Goal: Check status: Check status

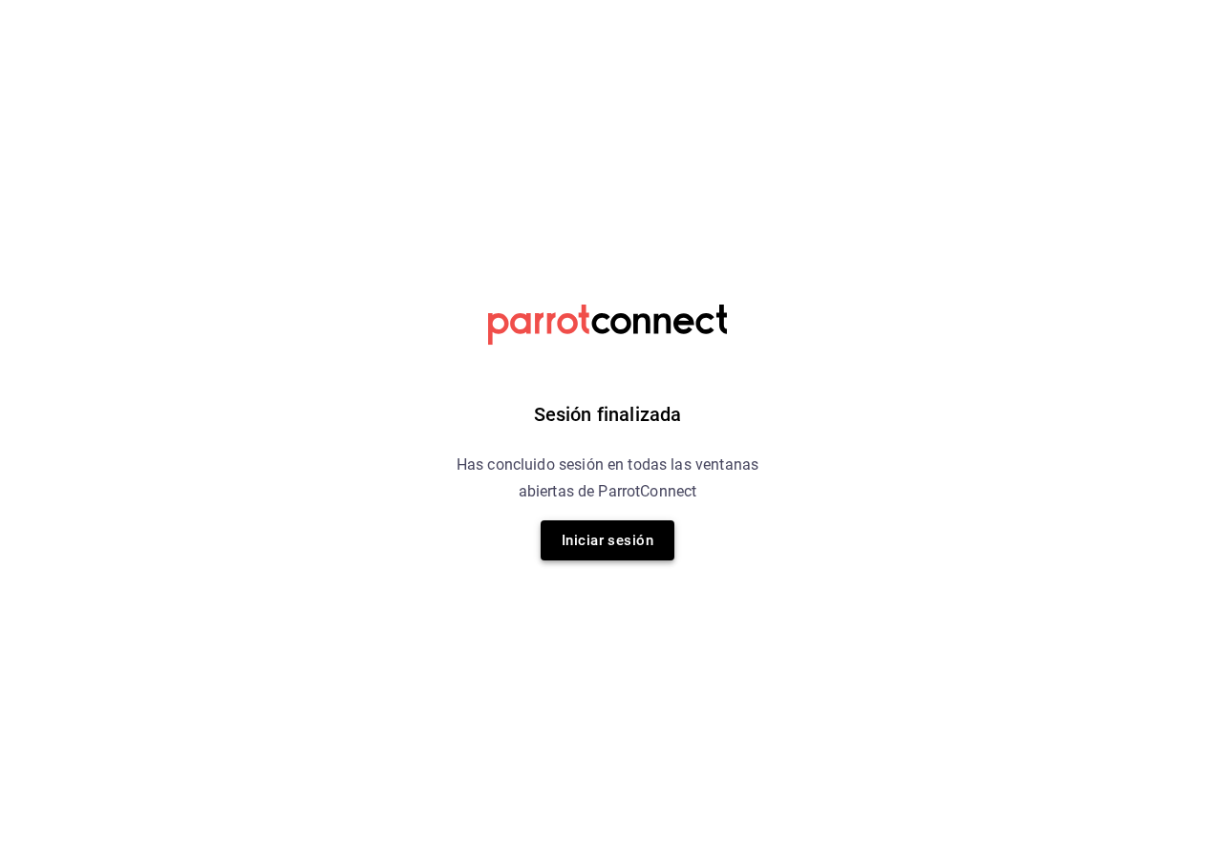
click at [642, 542] on button "Iniciar sesión" at bounding box center [608, 541] width 134 height 40
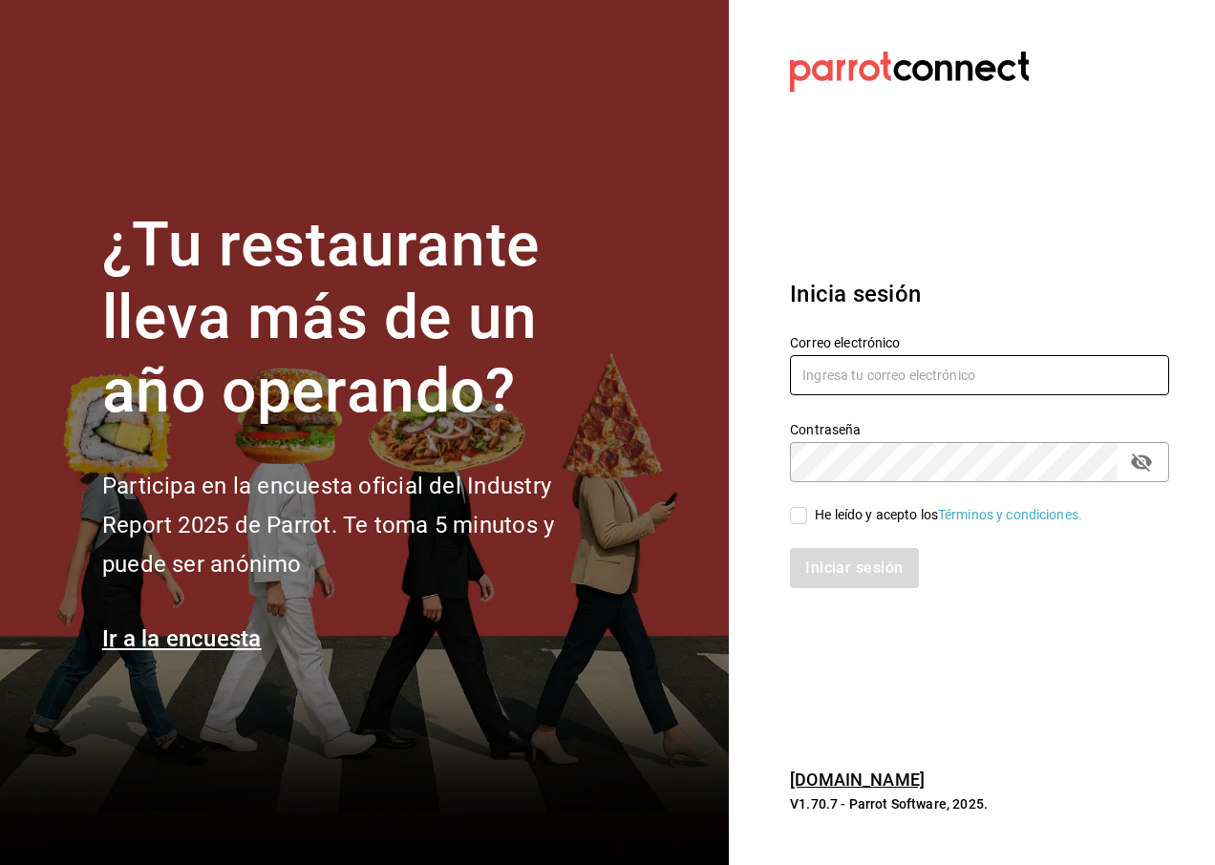
type input "[EMAIL_ADDRESS][DOMAIN_NAME]"
click at [805, 518] on input "He leído y acepto los Términos y condiciones." at bounding box center [798, 515] width 17 height 17
checkbox input "true"
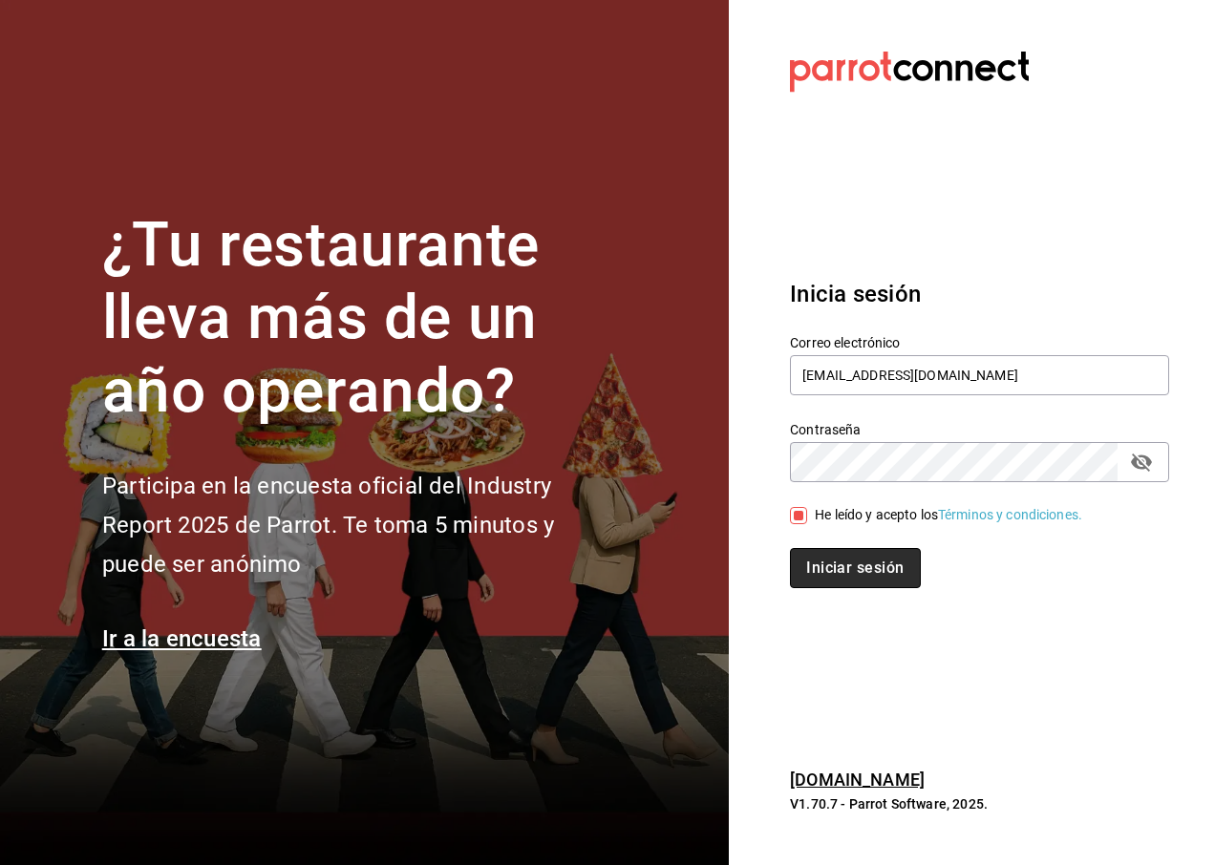
click at [850, 573] on button "Iniciar sesión" at bounding box center [855, 568] width 130 height 40
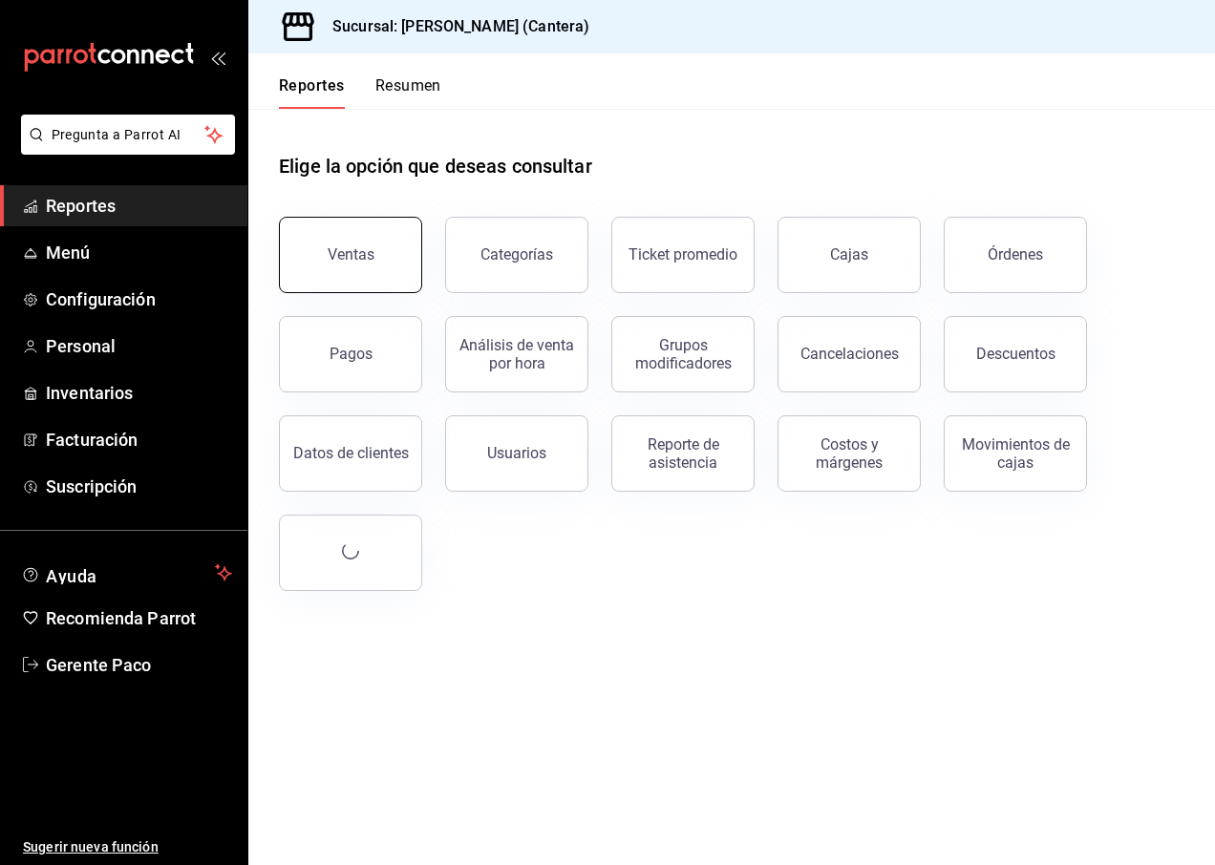
click at [334, 257] on div "Ventas" at bounding box center [351, 254] width 47 height 18
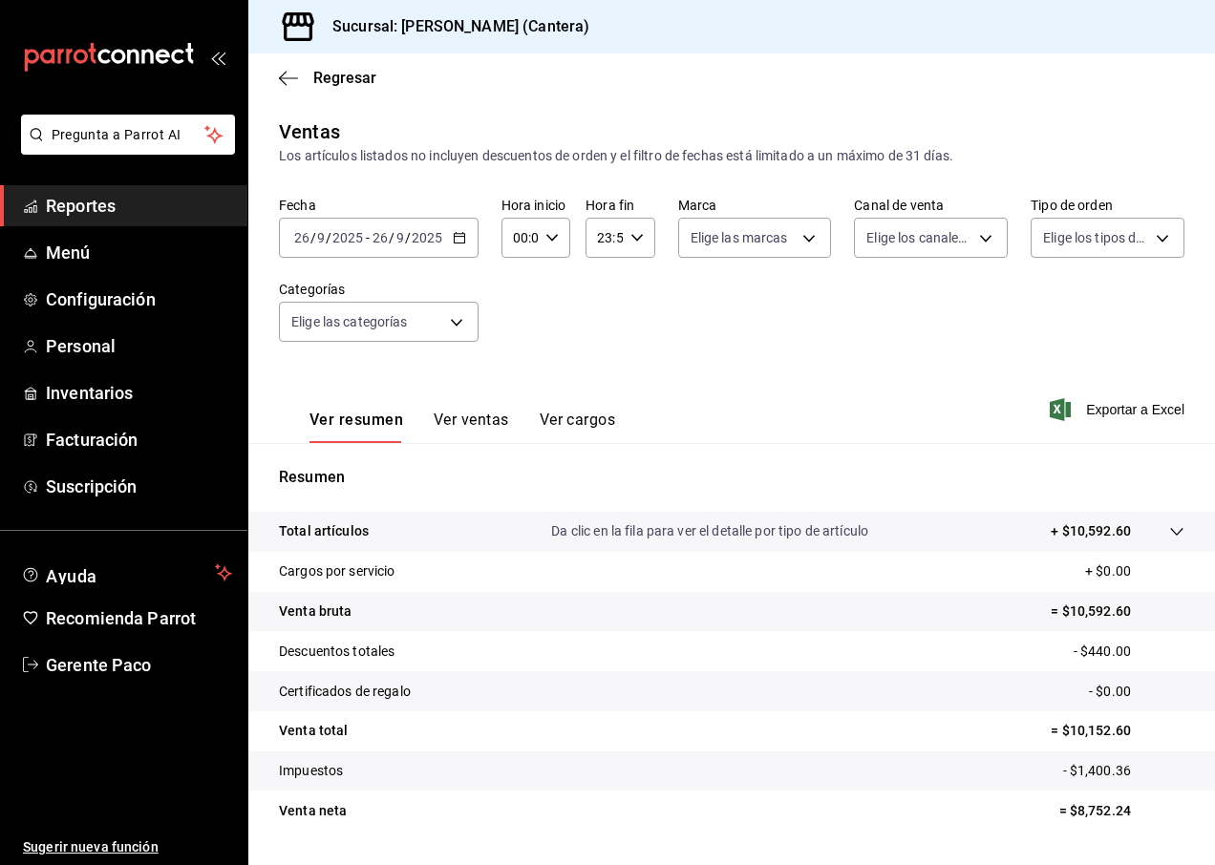
click at [396, 245] on input "9" at bounding box center [400, 237] width 10 height 15
click at [406, 232] on span "/" at bounding box center [408, 237] width 6 height 15
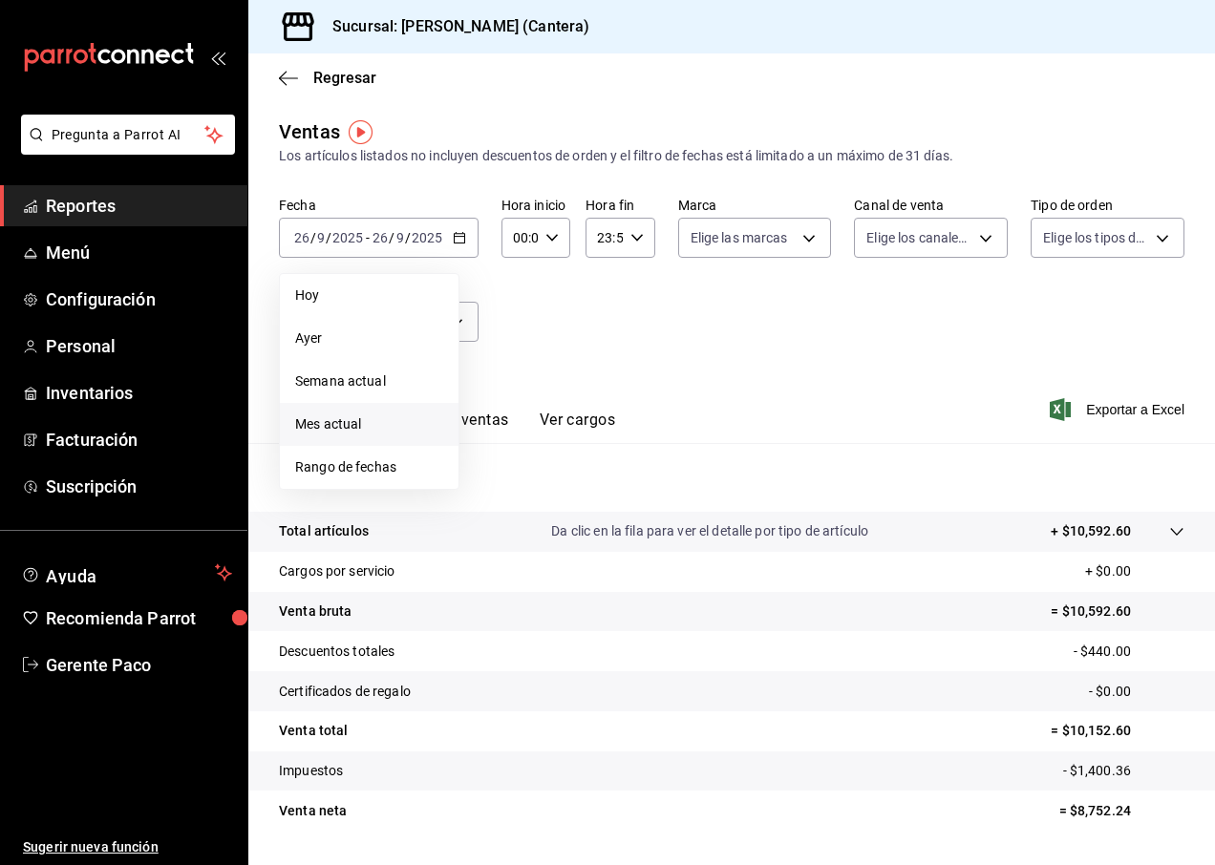
click at [343, 421] on span "Mes actual" at bounding box center [369, 425] width 148 height 20
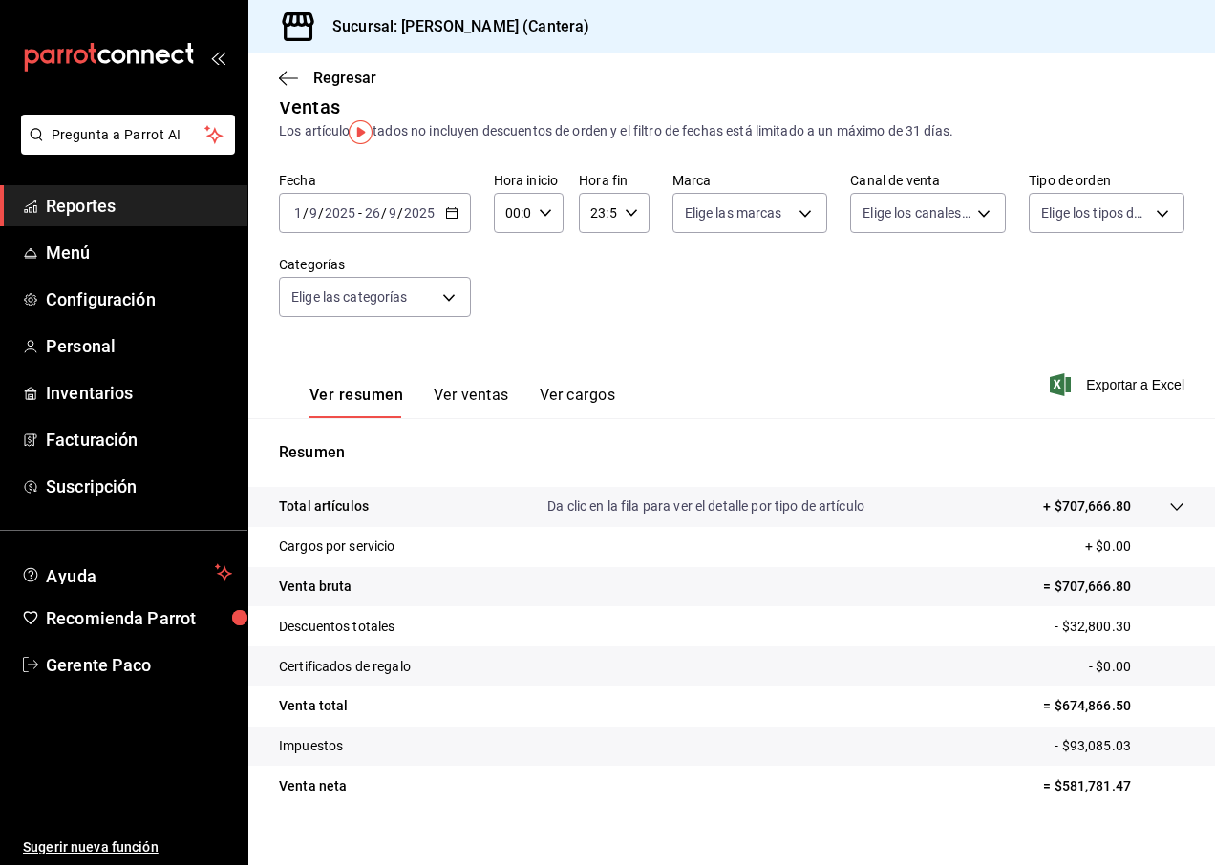
scroll to position [50, 0]
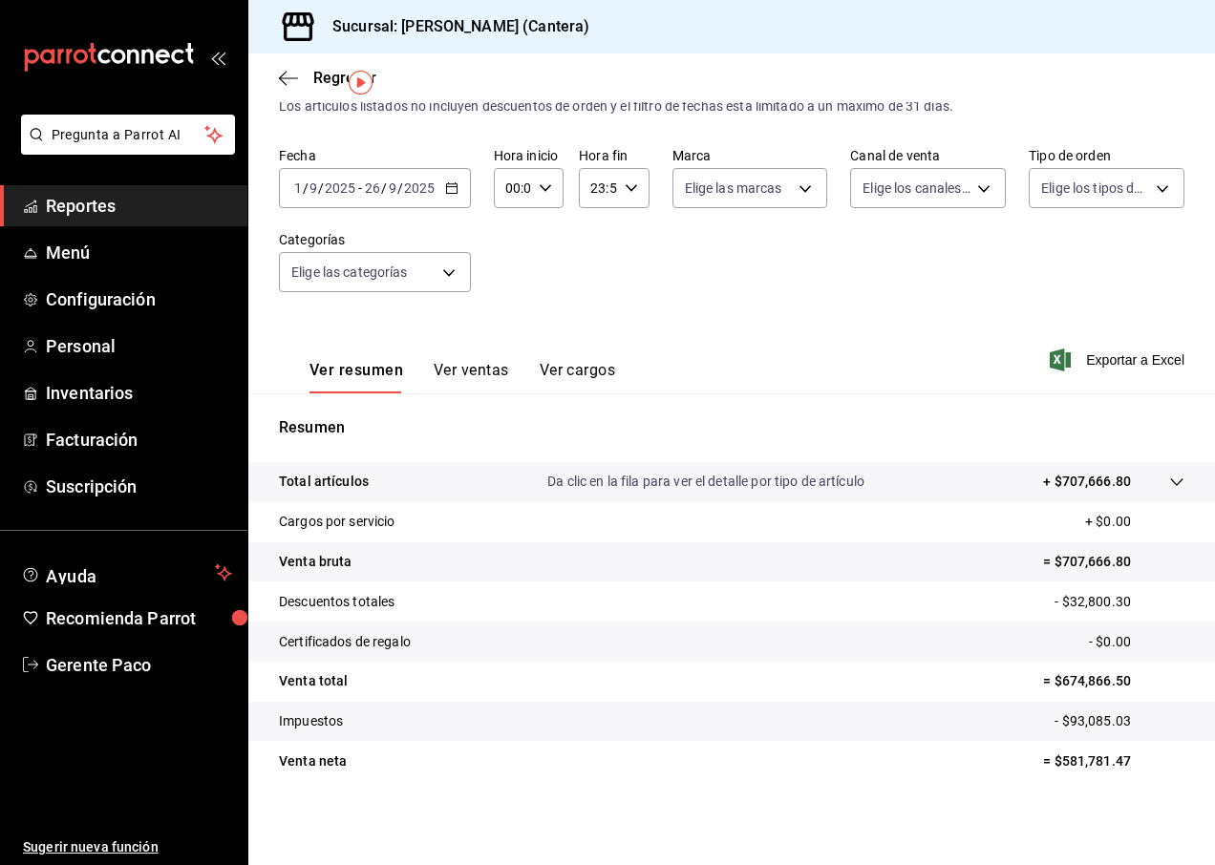
click at [1169, 483] on icon at bounding box center [1176, 482] width 15 height 15
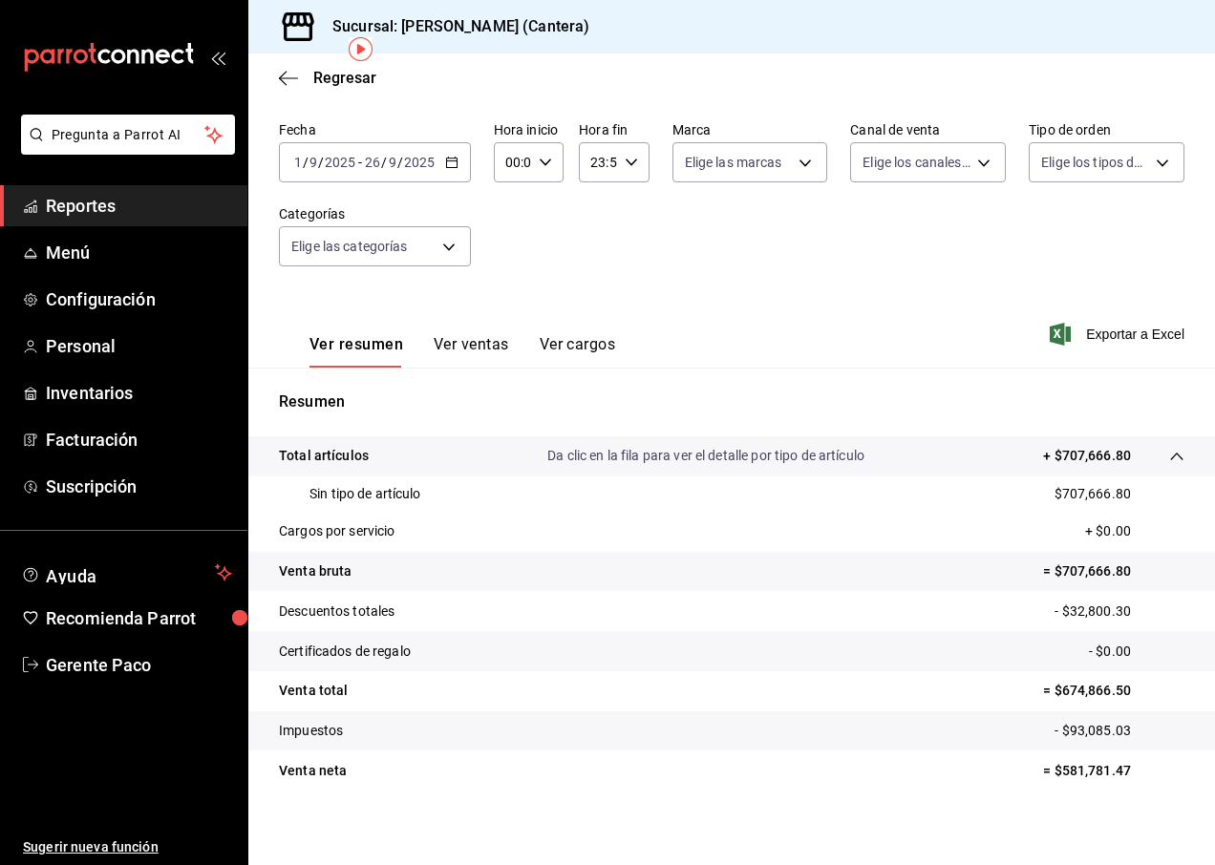
scroll to position [85, 0]
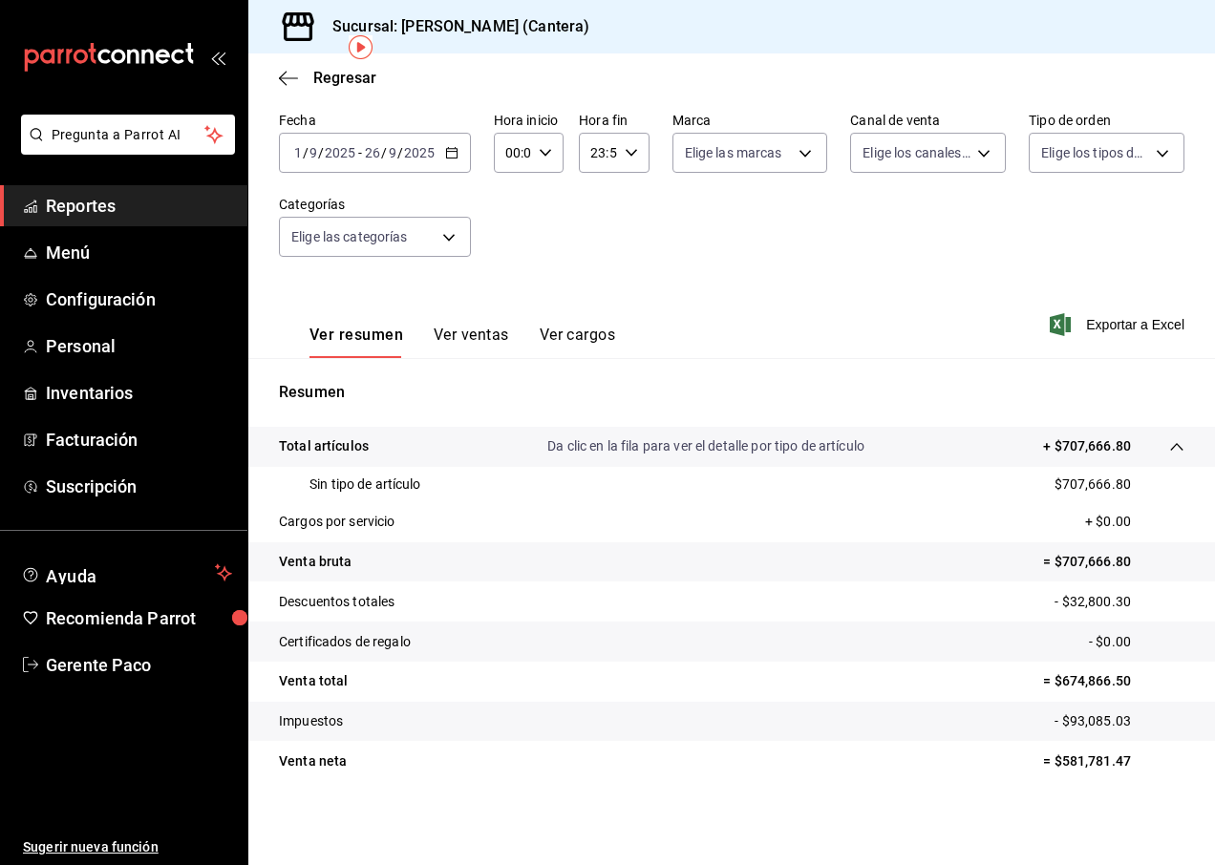
click at [406, 145] on input "2025" at bounding box center [419, 152] width 32 height 15
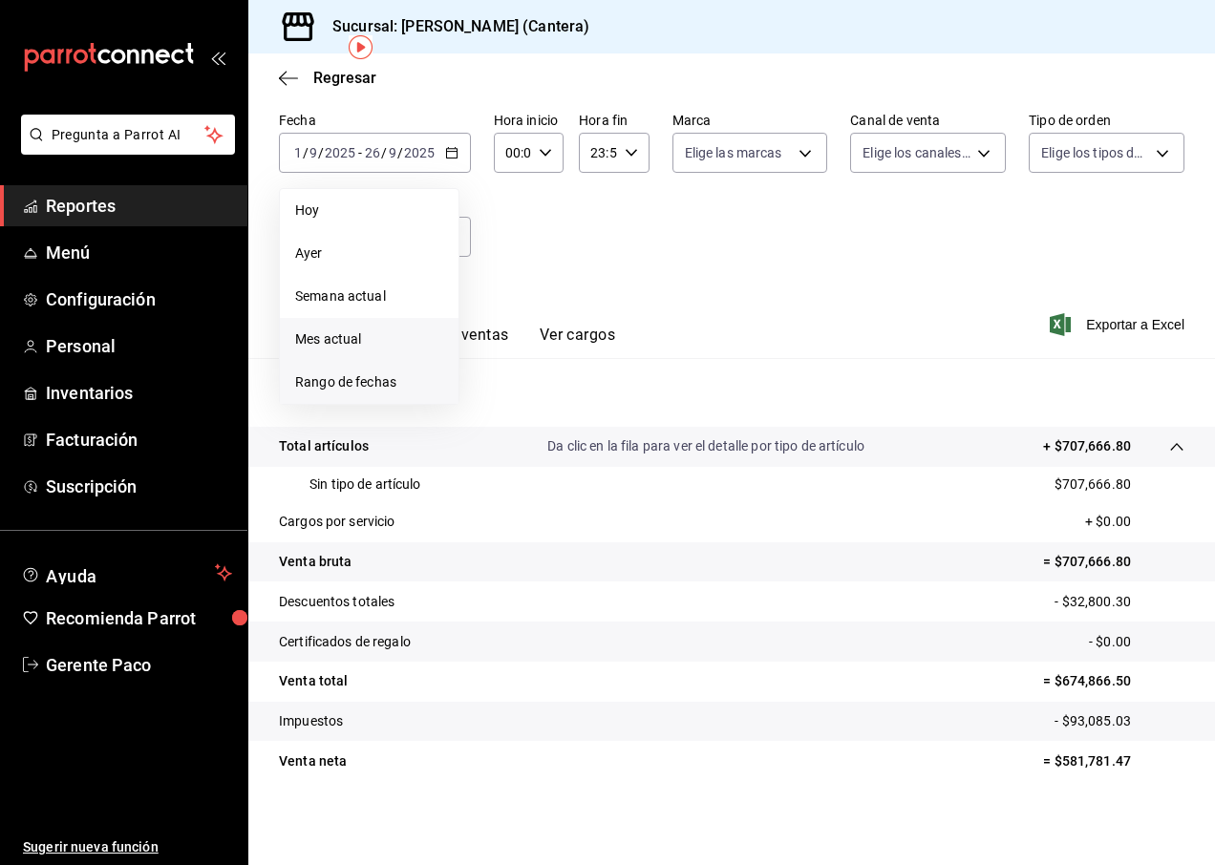
click at [365, 379] on span "Rango de fechas" at bounding box center [369, 383] width 148 height 20
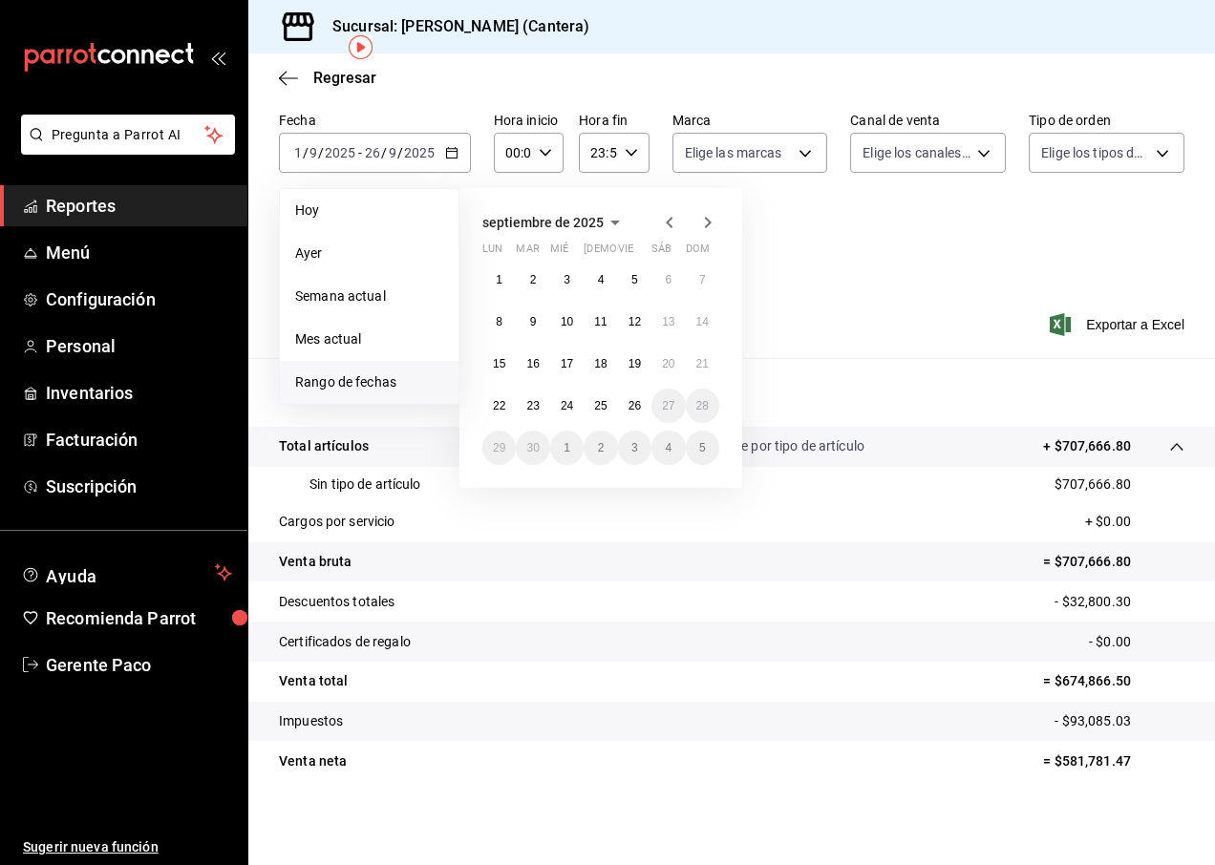
click at [663, 220] on icon "button" at bounding box center [669, 222] width 23 height 23
click at [629, 280] on button "1" at bounding box center [634, 280] width 33 height 34
click at [693, 454] on button "31" at bounding box center [702, 448] width 33 height 34
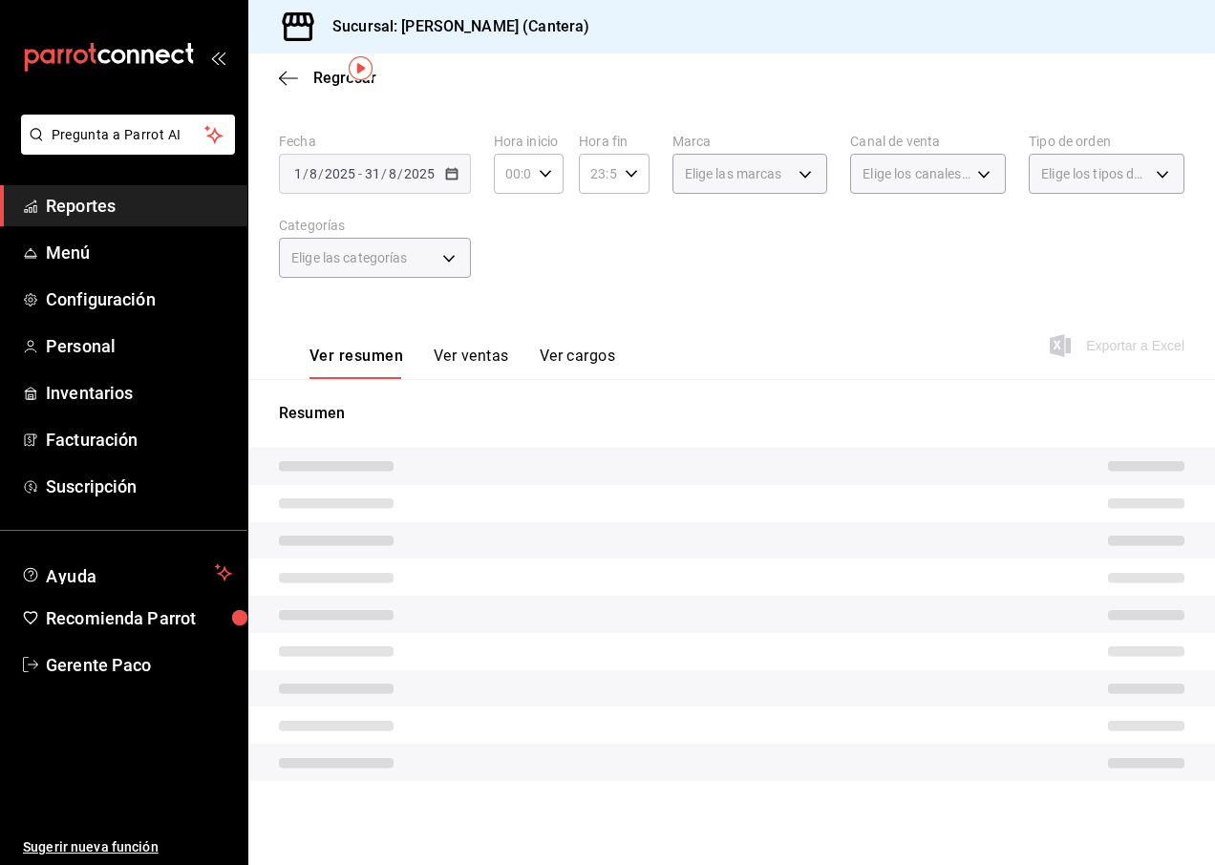
scroll to position [50, 0]
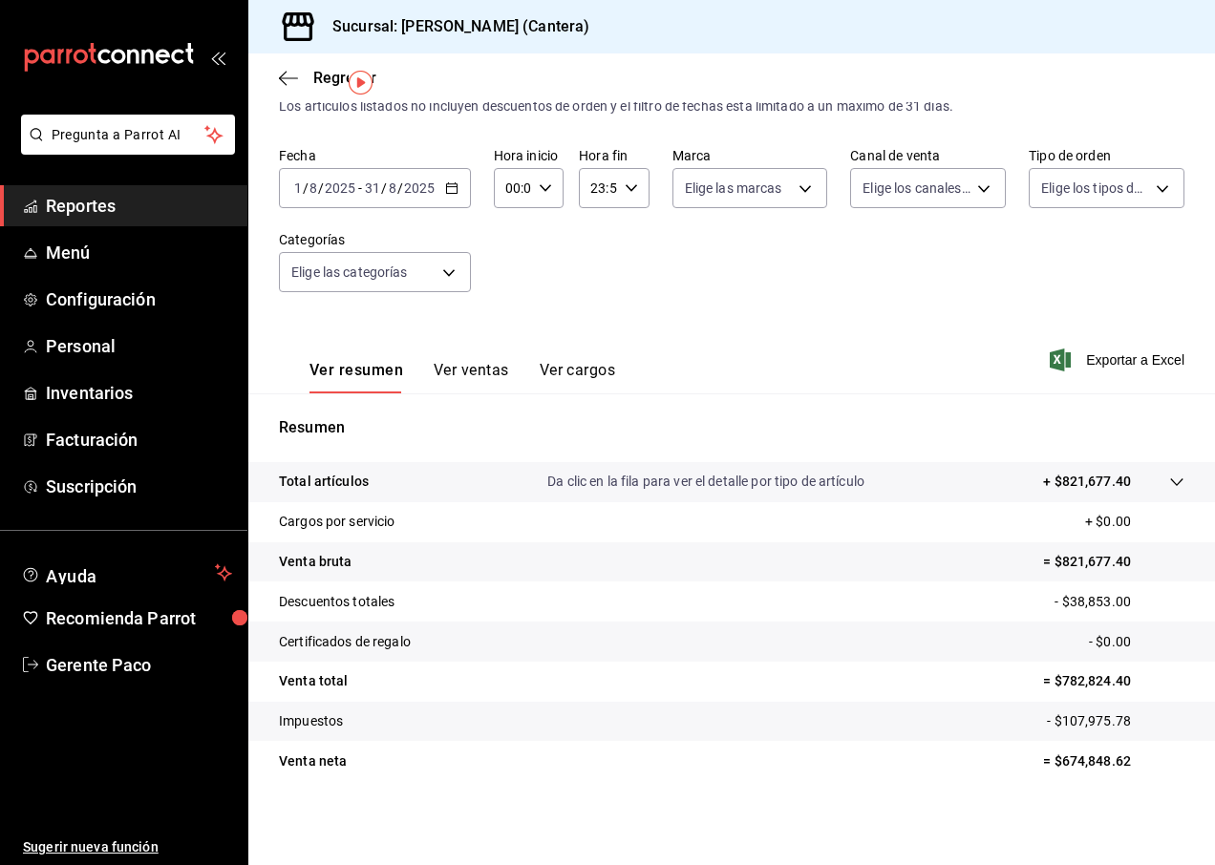
click at [404, 194] on input "2025" at bounding box center [419, 188] width 32 height 15
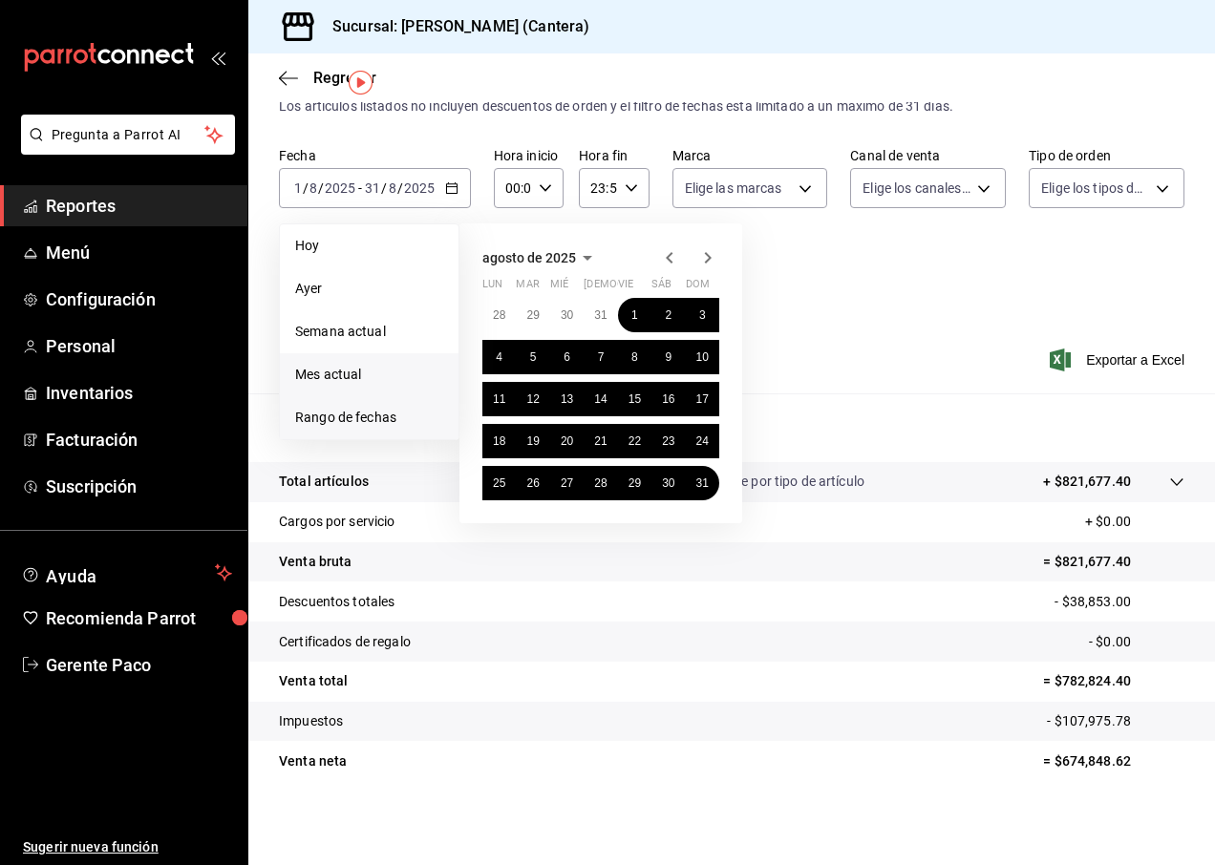
click at [359, 380] on span "Mes actual" at bounding box center [369, 375] width 148 height 20
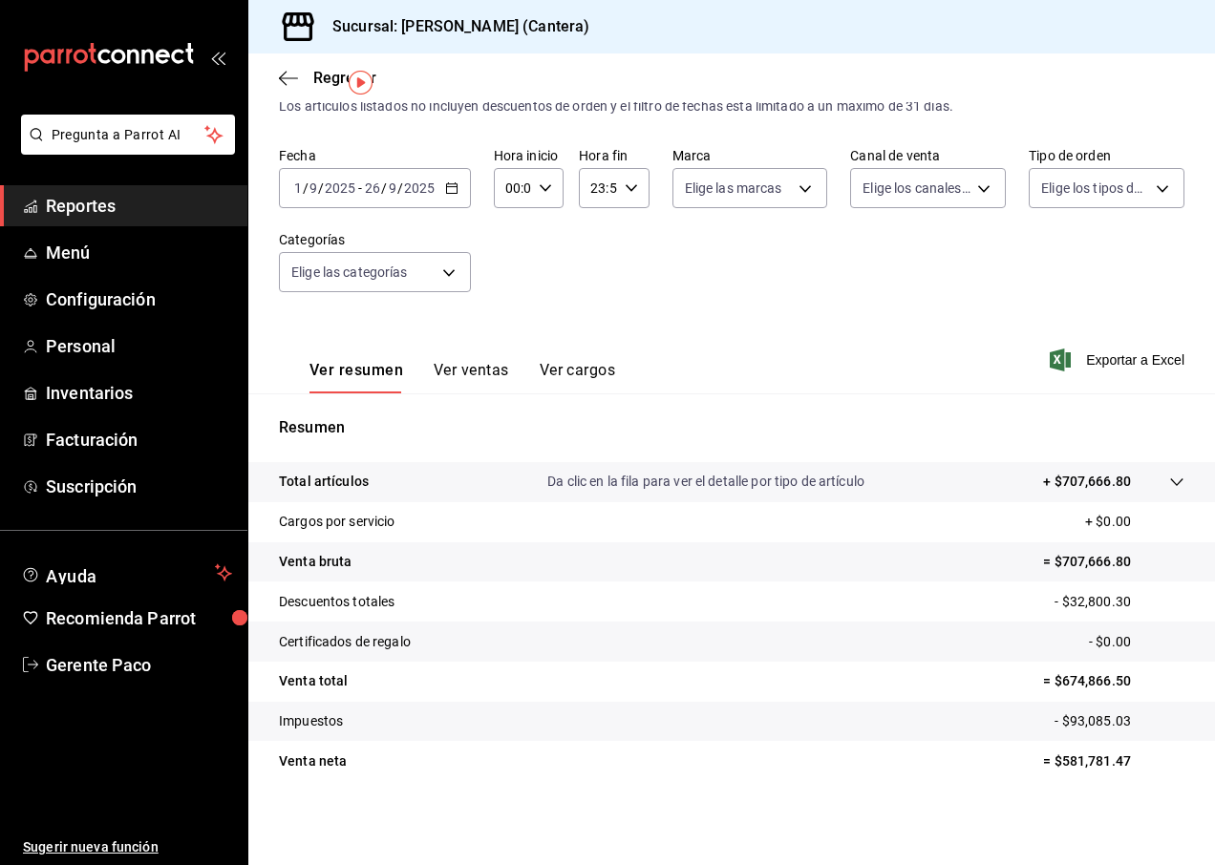
click at [809, 730] on tr "Impuestos - $93,085.03" at bounding box center [731, 722] width 967 height 40
